Goal: Task Accomplishment & Management: Manage account settings

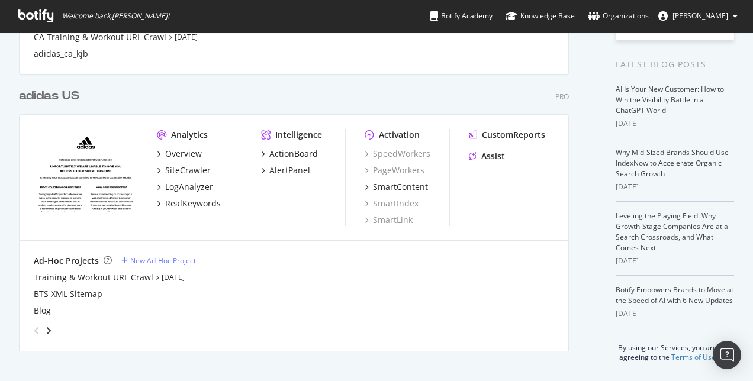
scroll to position [241, 0]
click at [177, 151] on div "Overview" at bounding box center [183, 155] width 37 height 12
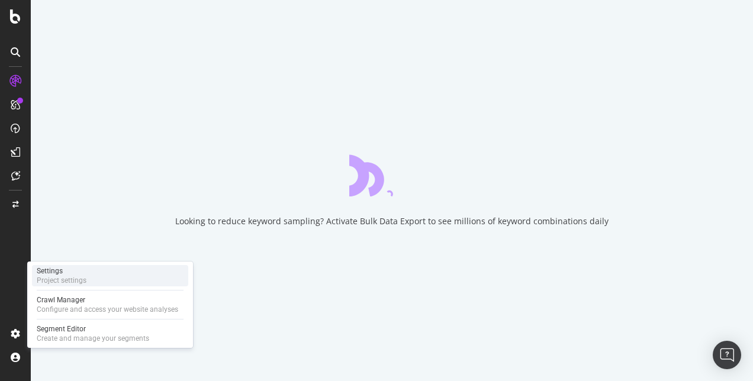
click at [66, 280] on div "Project settings" at bounding box center [62, 280] width 50 height 9
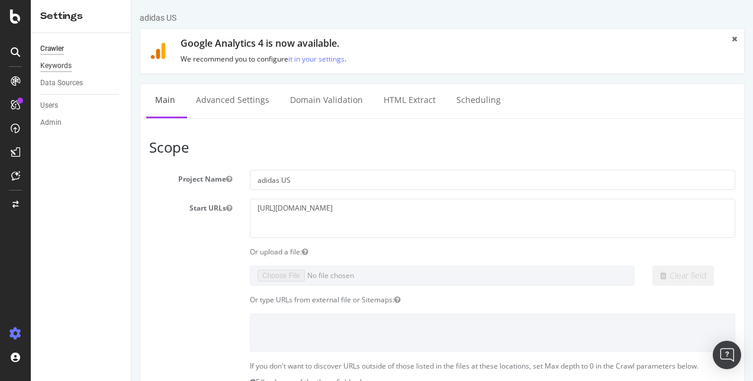
click at [49, 67] on div "Keywords" at bounding box center [55, 66] width 31 height 12
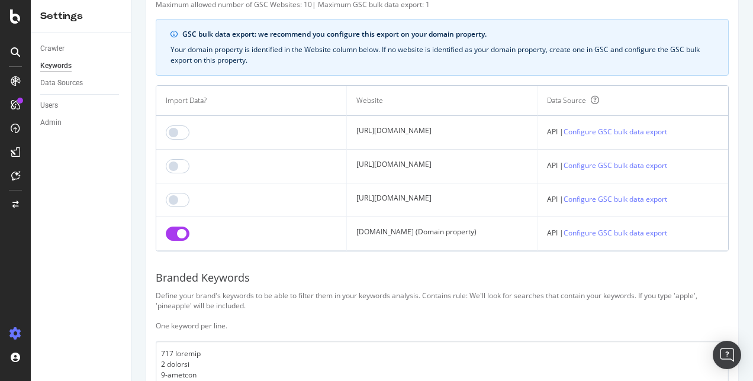
scroll to position [80, 0]
click at [653, 230] on link "Configure GSC bulk data export" at bounding box center [615, 232] width 104 height 12
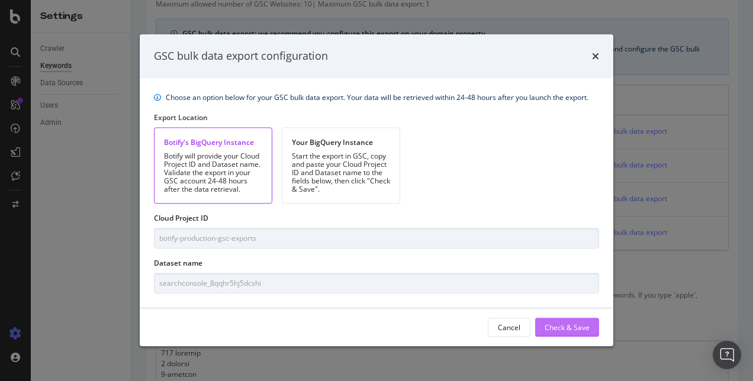
click at [579, 319] on div "Check & Save" at bounding box center [566, 328] width 45 height 18
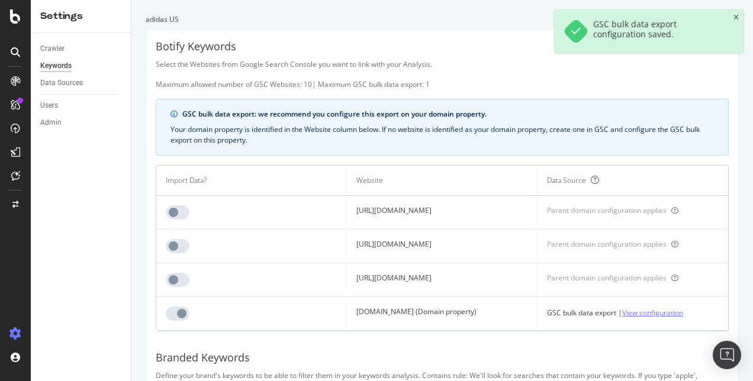
click at [656, 317] on link "View configuration" at bounding box center [652, 312] width 61 height 12
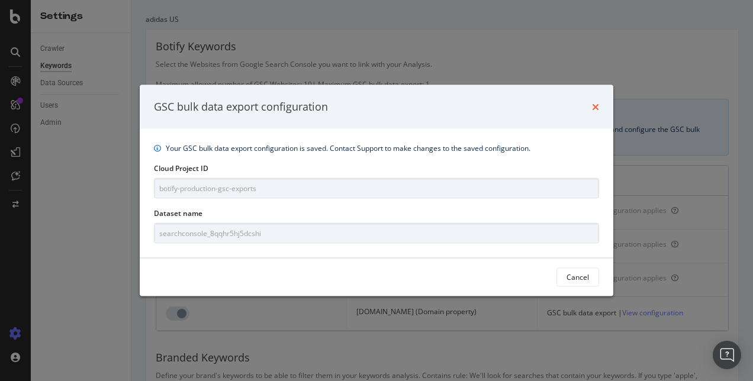
click at [594, 110] on icon "times" at bounding box center [595, 106] width 7 height 9
